Goal: Task Accomplishment & Management: Manage account settings

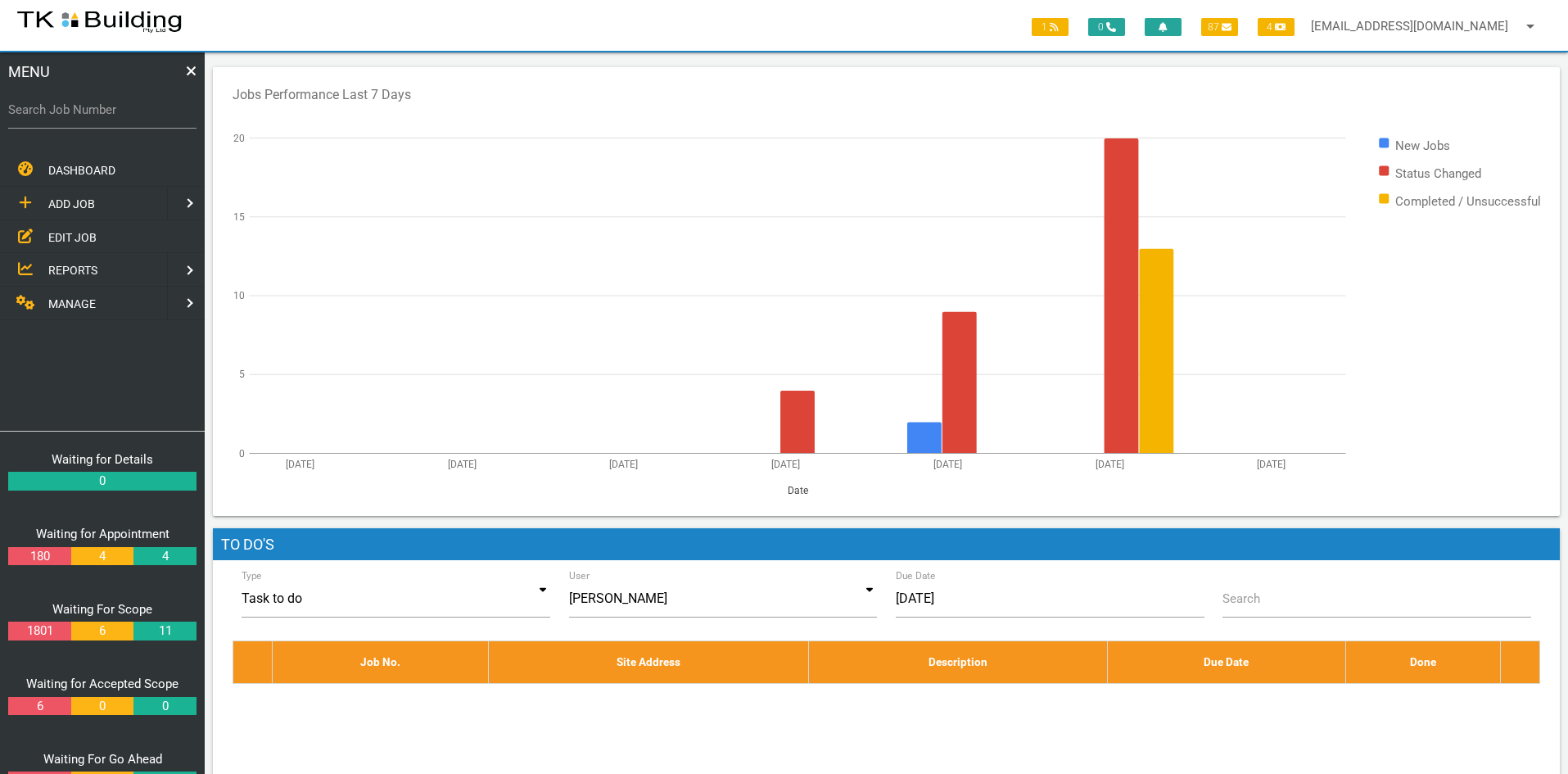
click at [62, 236] on span "EDIT JOB" at bounding box center [72, 237] width 48 height 13
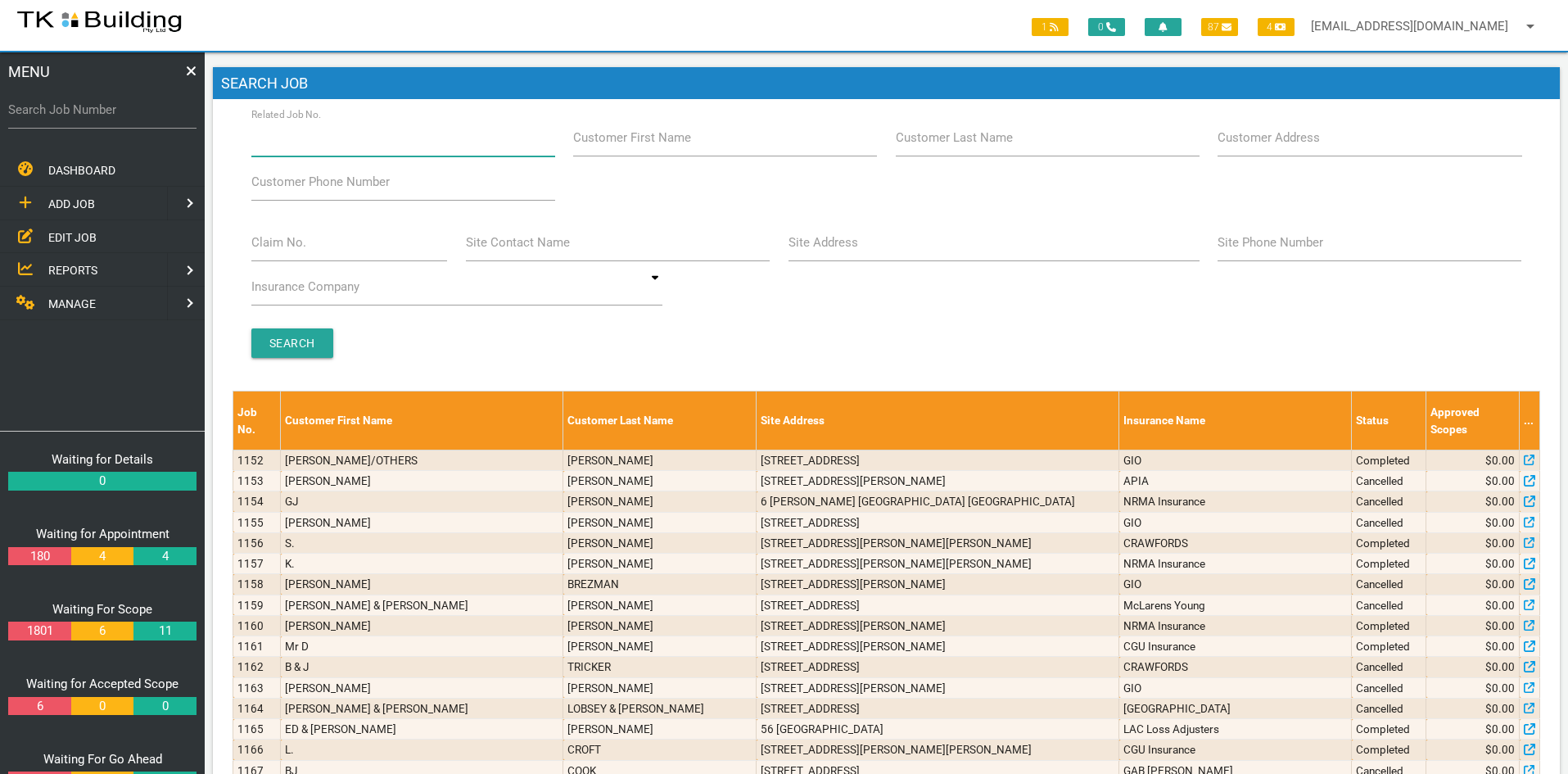
click at [366, 144] on input "Related Job No." at bounding box center [403, 138] width 304 height 38
type input "28074"
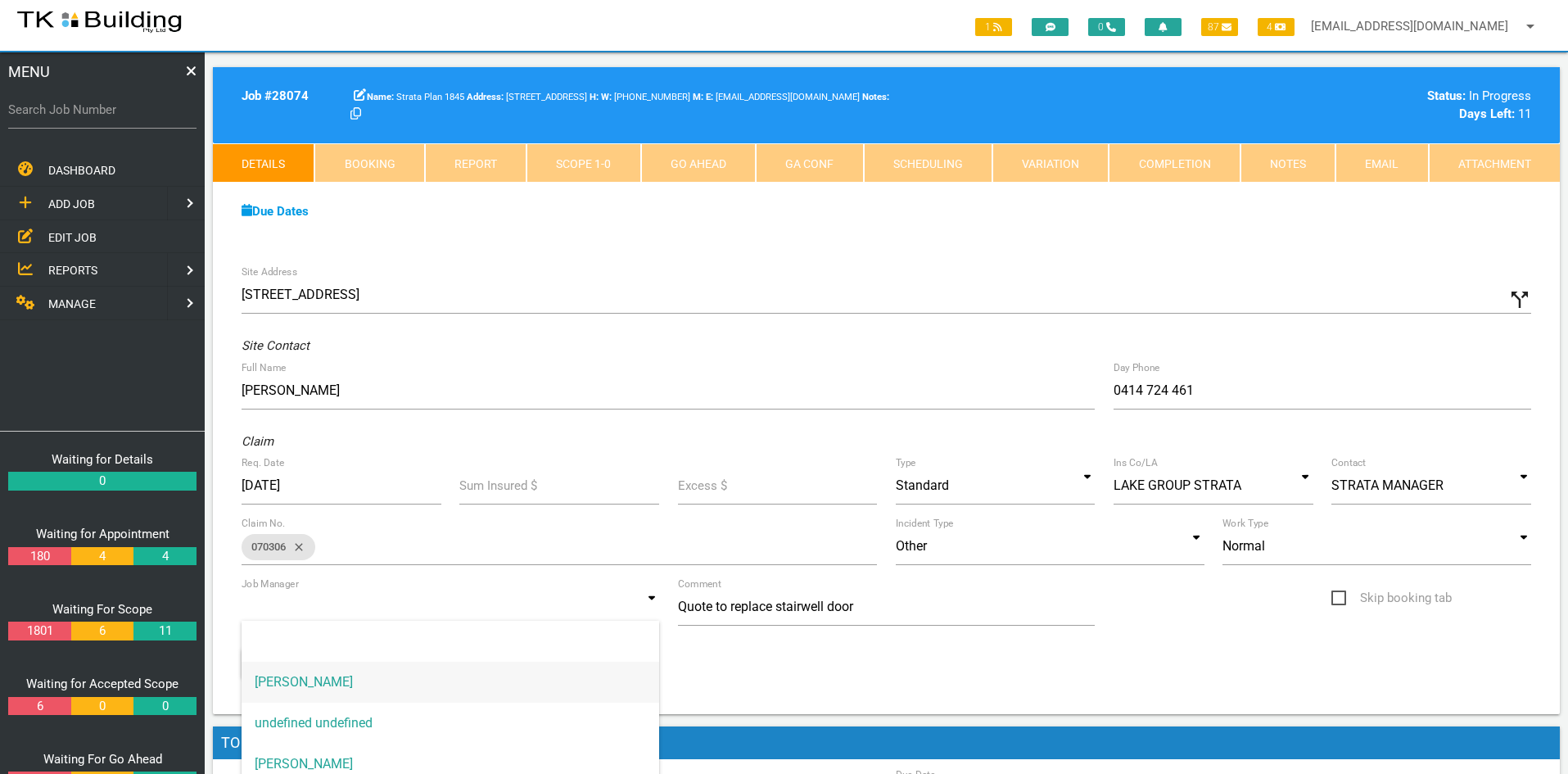
click at [568, 597] on input at bounding box center [449, 608] width 417 height 38
click at [367, 751] on span "Andrew Sweet" at bounding box center [449, 764] width 417 height 41
type input "Andrew Sweet"
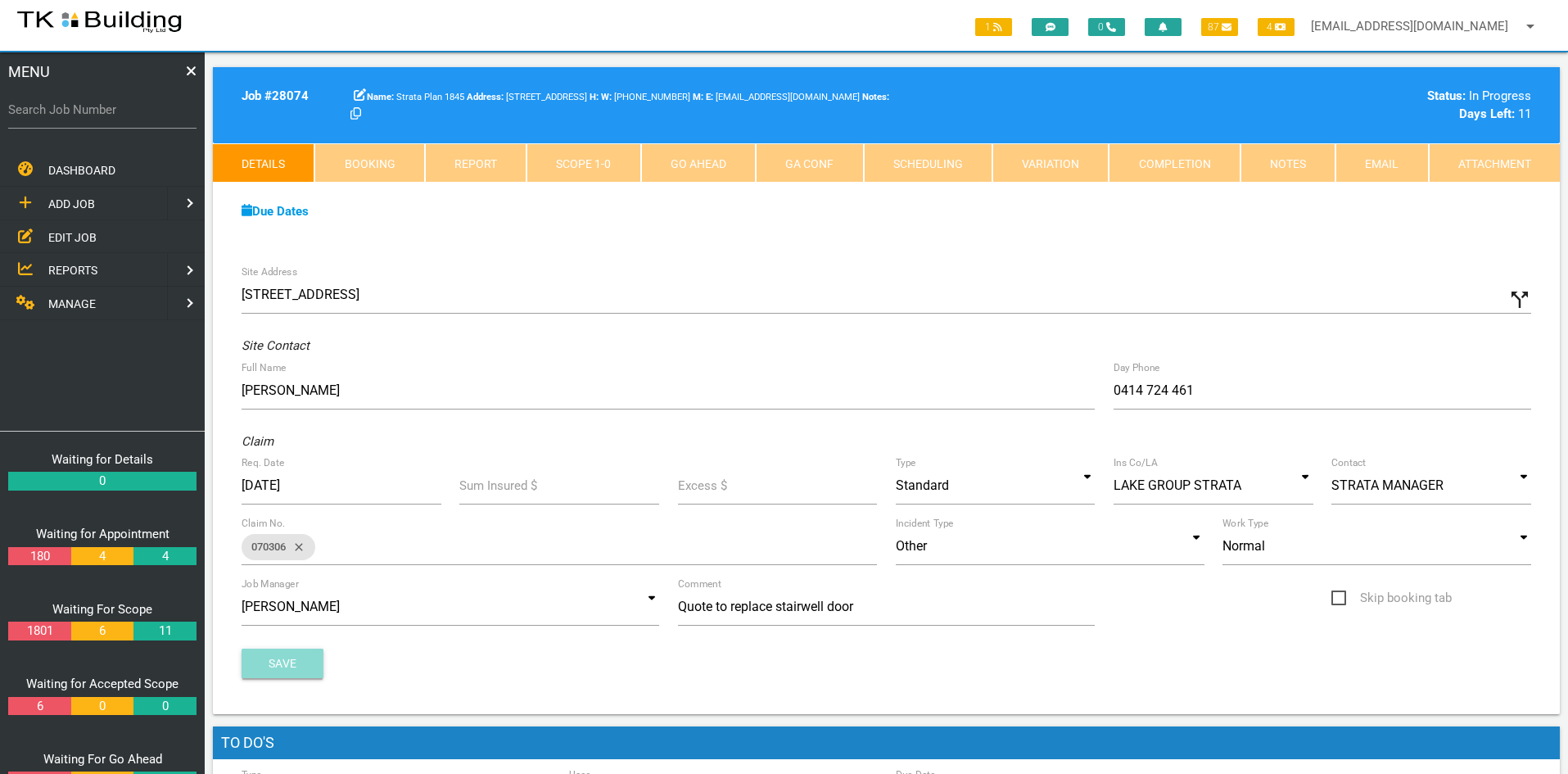
click at [280, 666] on button "Save" at bounding box center [282, 663] width 82 height 29
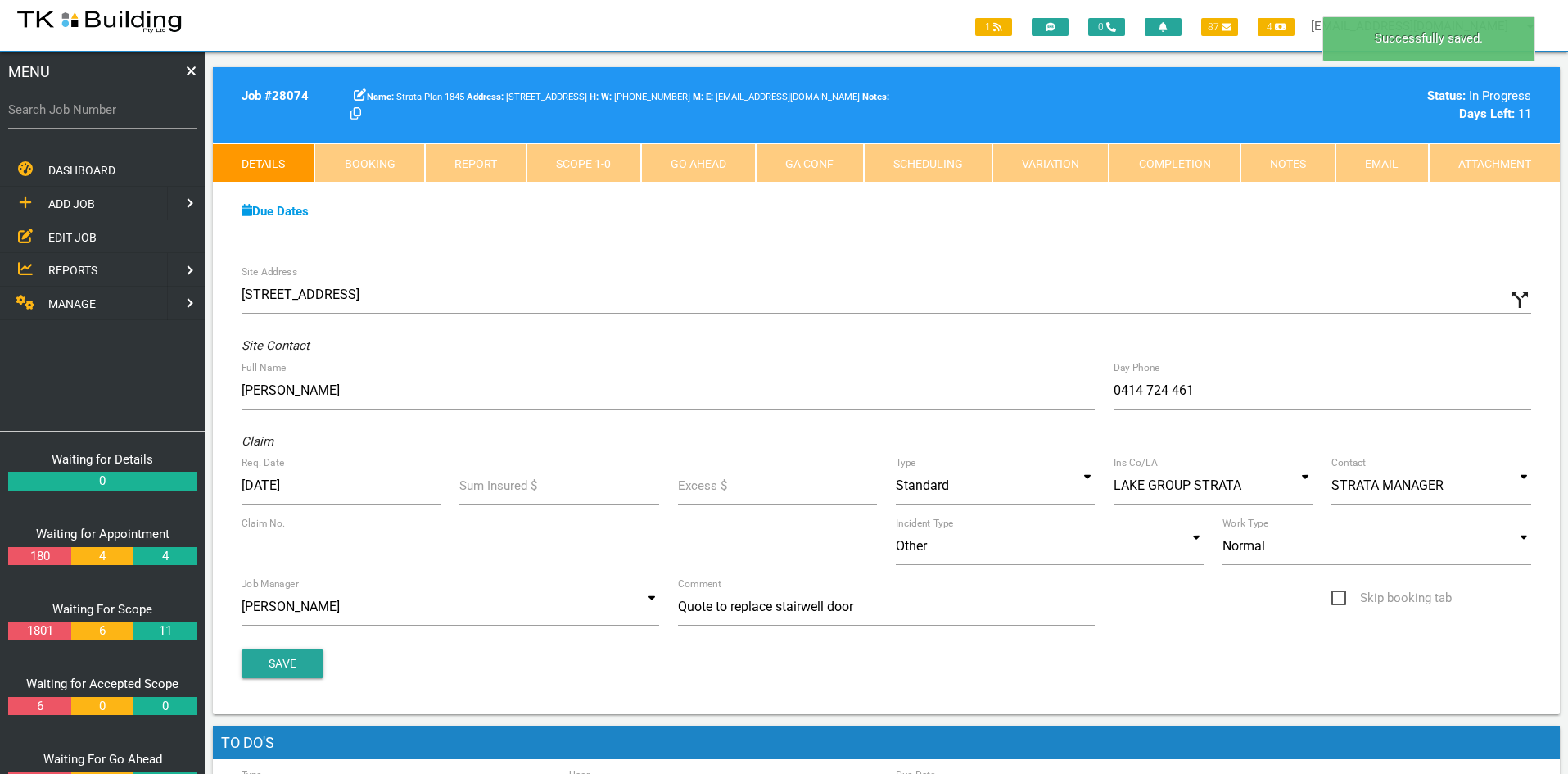
click at [1208, 242] on div "Due Dates Waiting for Appointment From 15/07/2025 To 28/07/2025 Waiting For Sco…" at bounding box center [886, 220] width 1347 height 74
click at [1283, 174] on link "Notes" at bounding box center [1288, 163] width 95 height 39
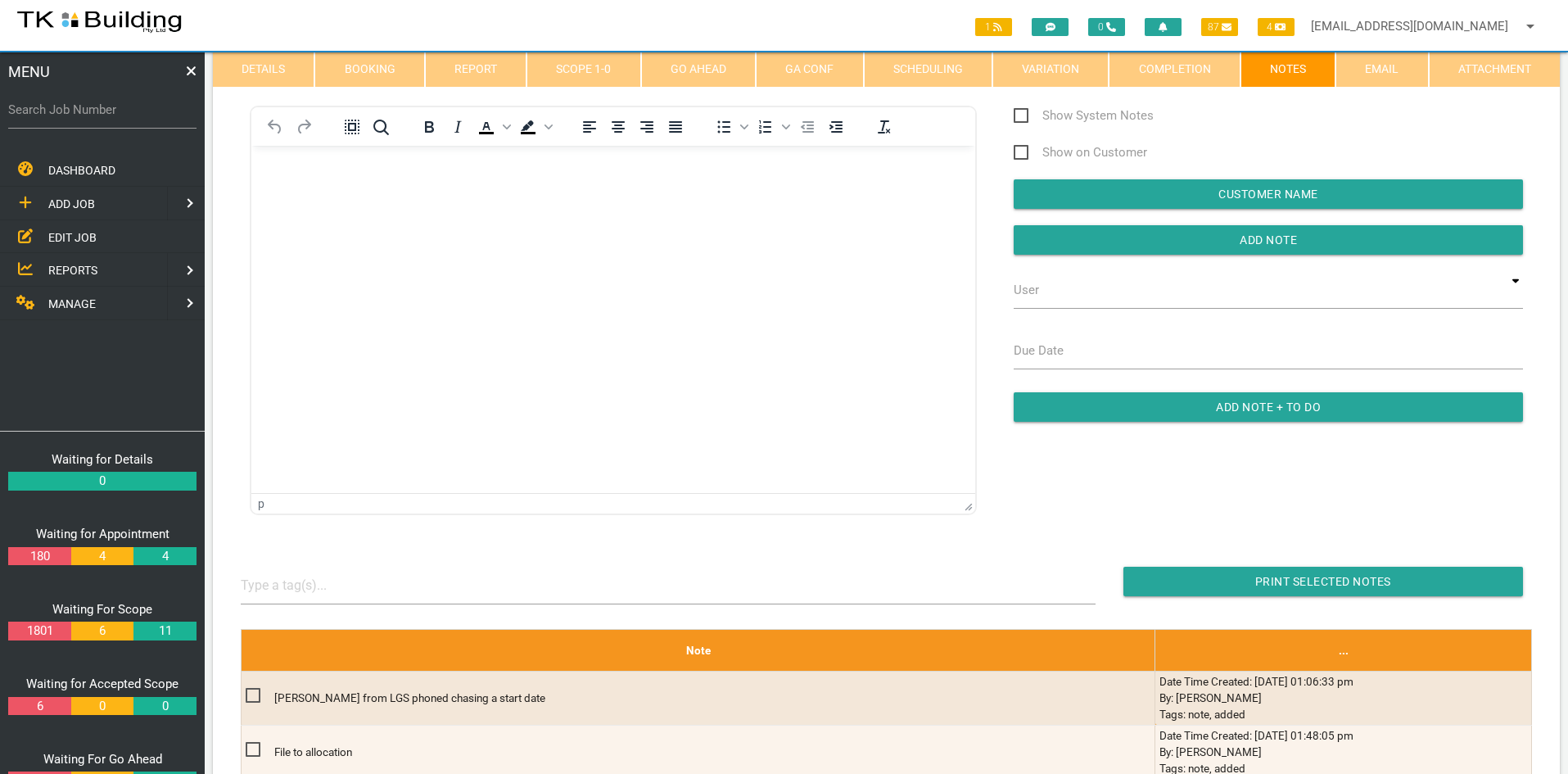
scroll to position [82, 0]
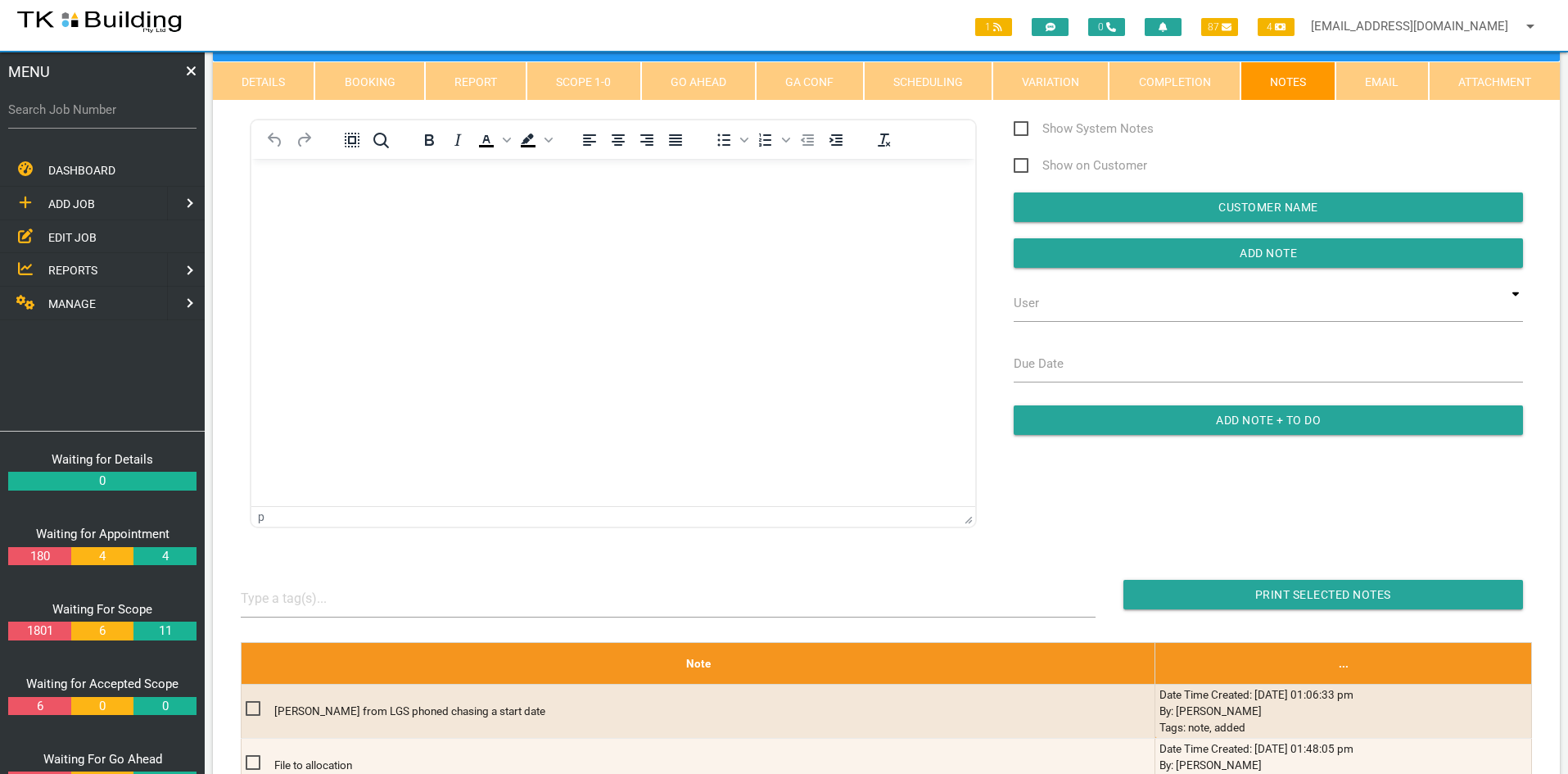
click at [591, 234] on html at bounding box center [613, 196] width 724 height 74
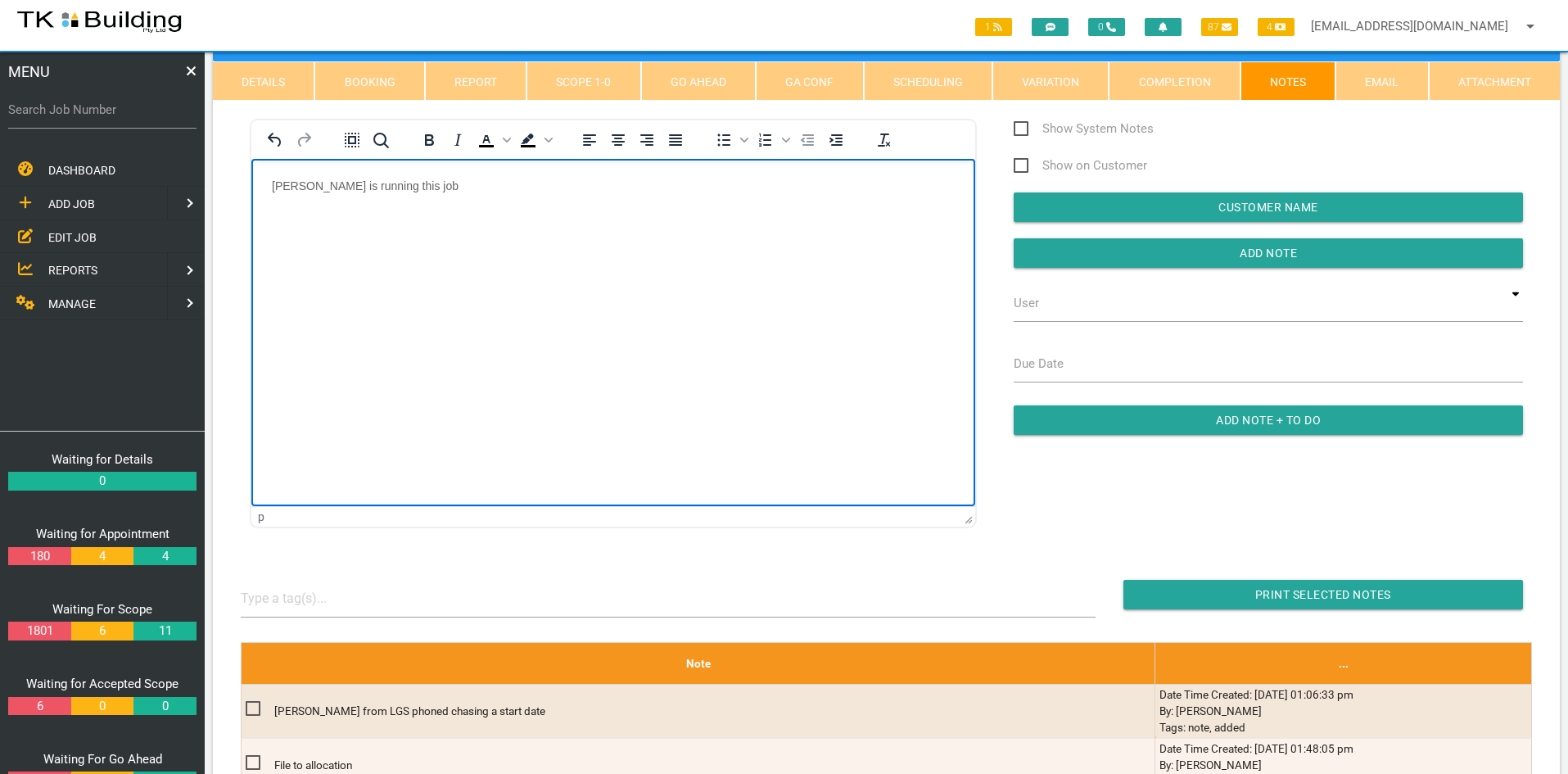
click at [613, 234] on html "Andrew Sweet is running this job" at bounding box center [613, 196] width 724 height 74
click at [1260, 253] on input "Add Note" at bounding box center [1269, 253] width 509 height 29
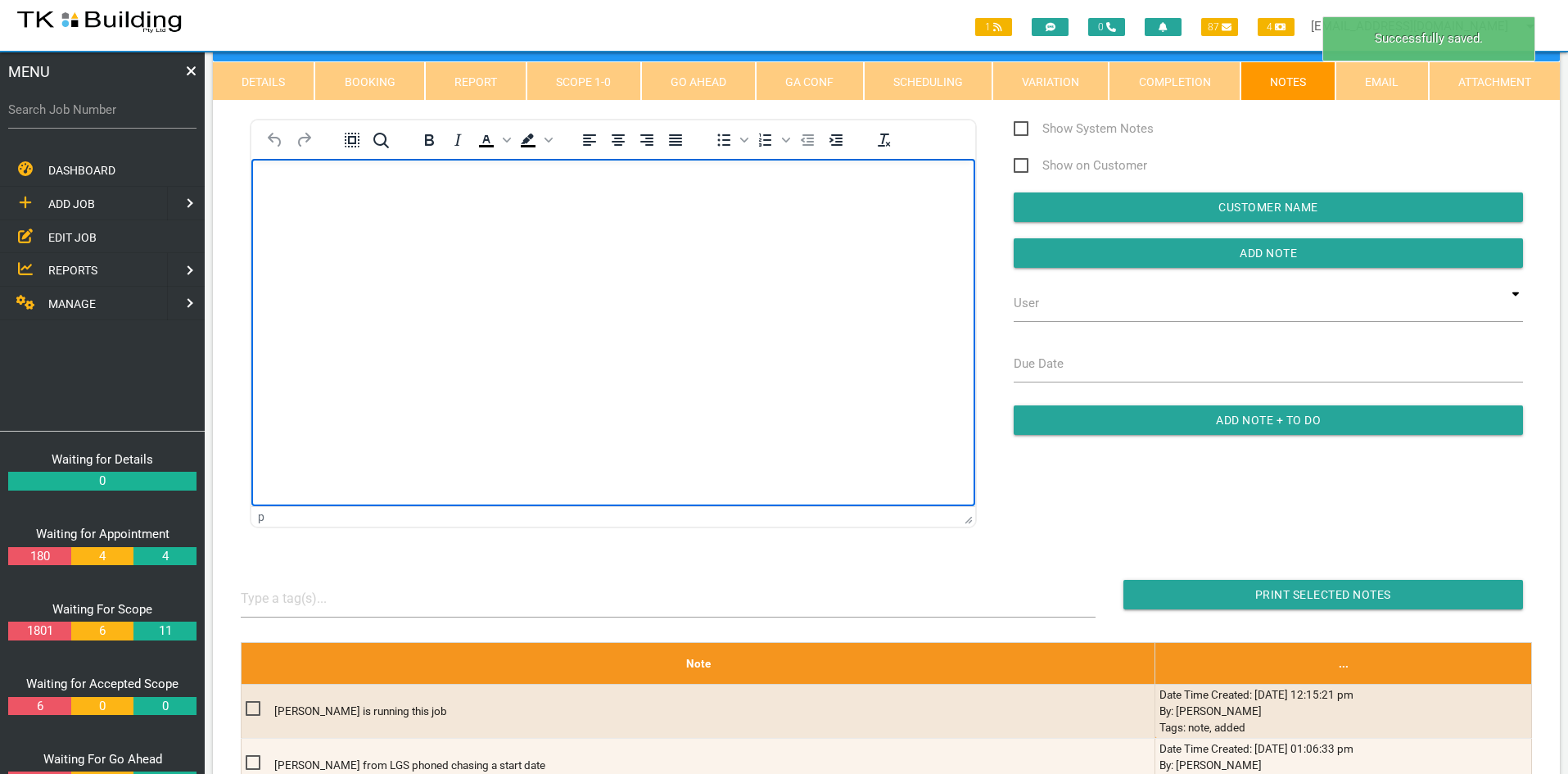
click at [647, 234] on html at bounding box center [613, 196] width 724 height 74
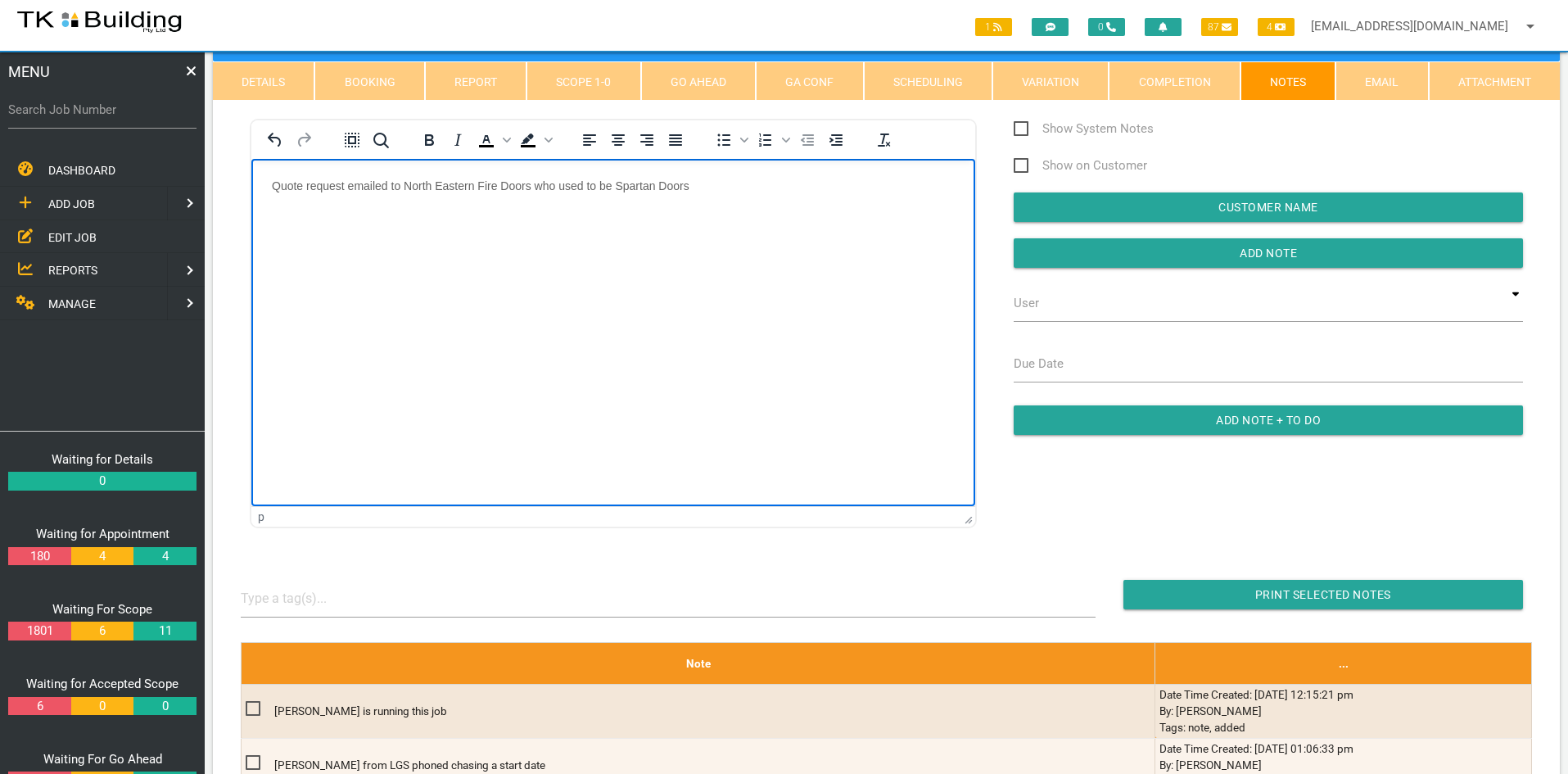
click at [647, 234] on html "Quote request emailed to North Eastern Fire Doors who used to be Spartan Doors" at bounding box center [613, 196] width 724 height 74
click at [1221, 247] on input "Add Note" at bounding box center [1269, 253] width 509 height 29
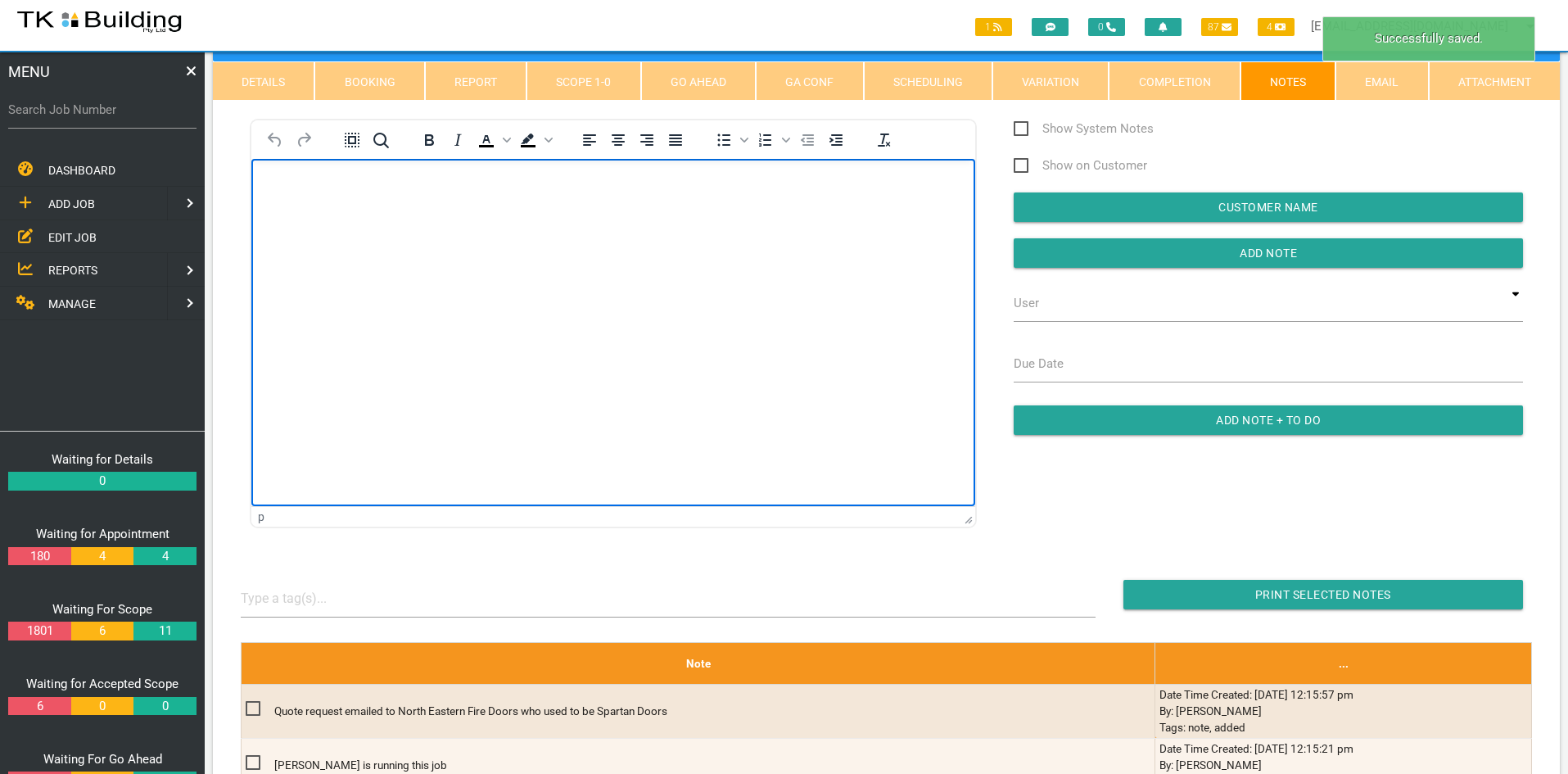
click at [825, 234] on html at bounding box center [613, 196] width 724 height 74
click at [602, 73] on link "Scope 1 - 0" at bounding box center [583, 81] width 114 height 39
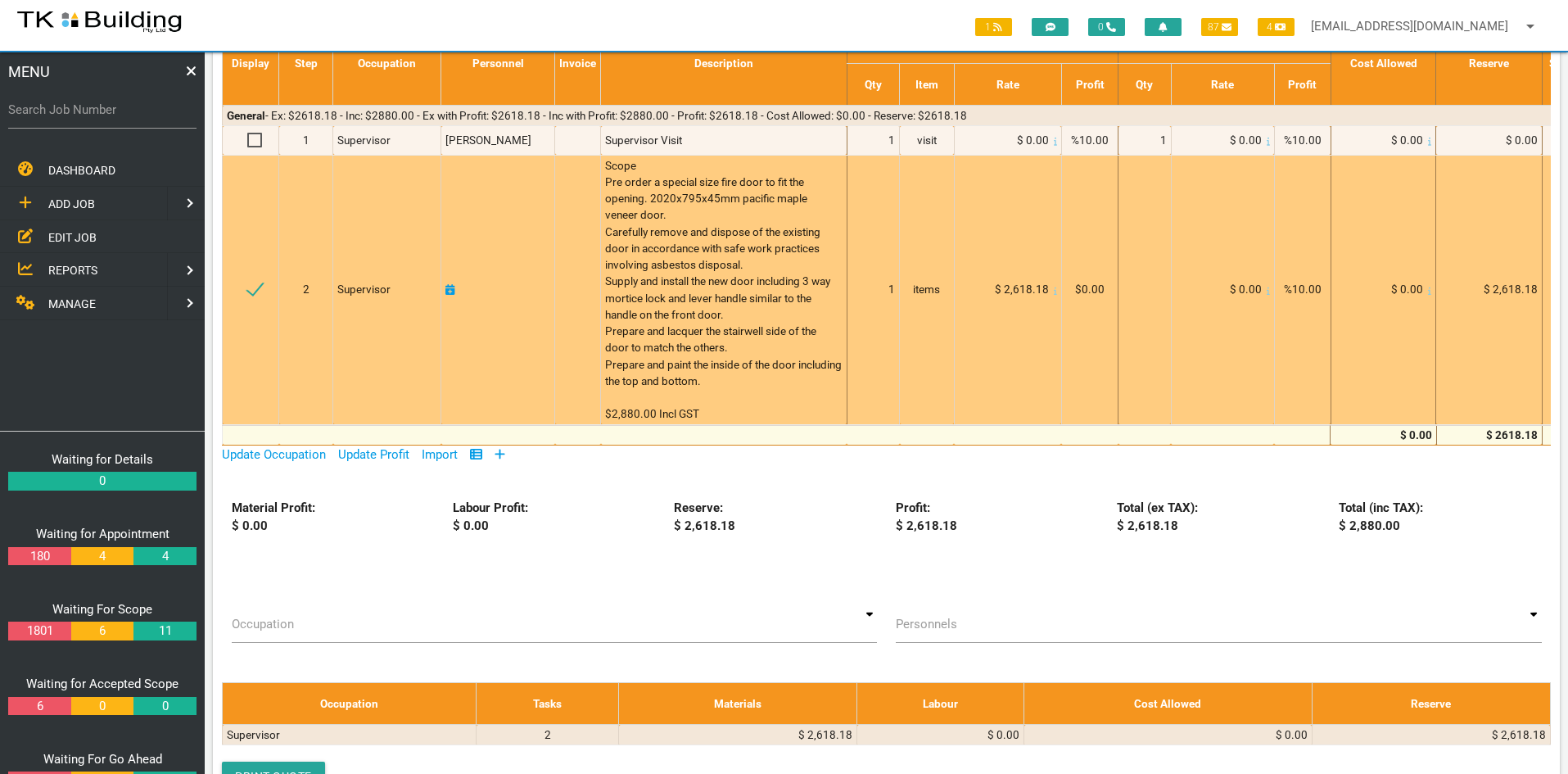
scroll to position [245, 0]
